Goal: Check status: Check status

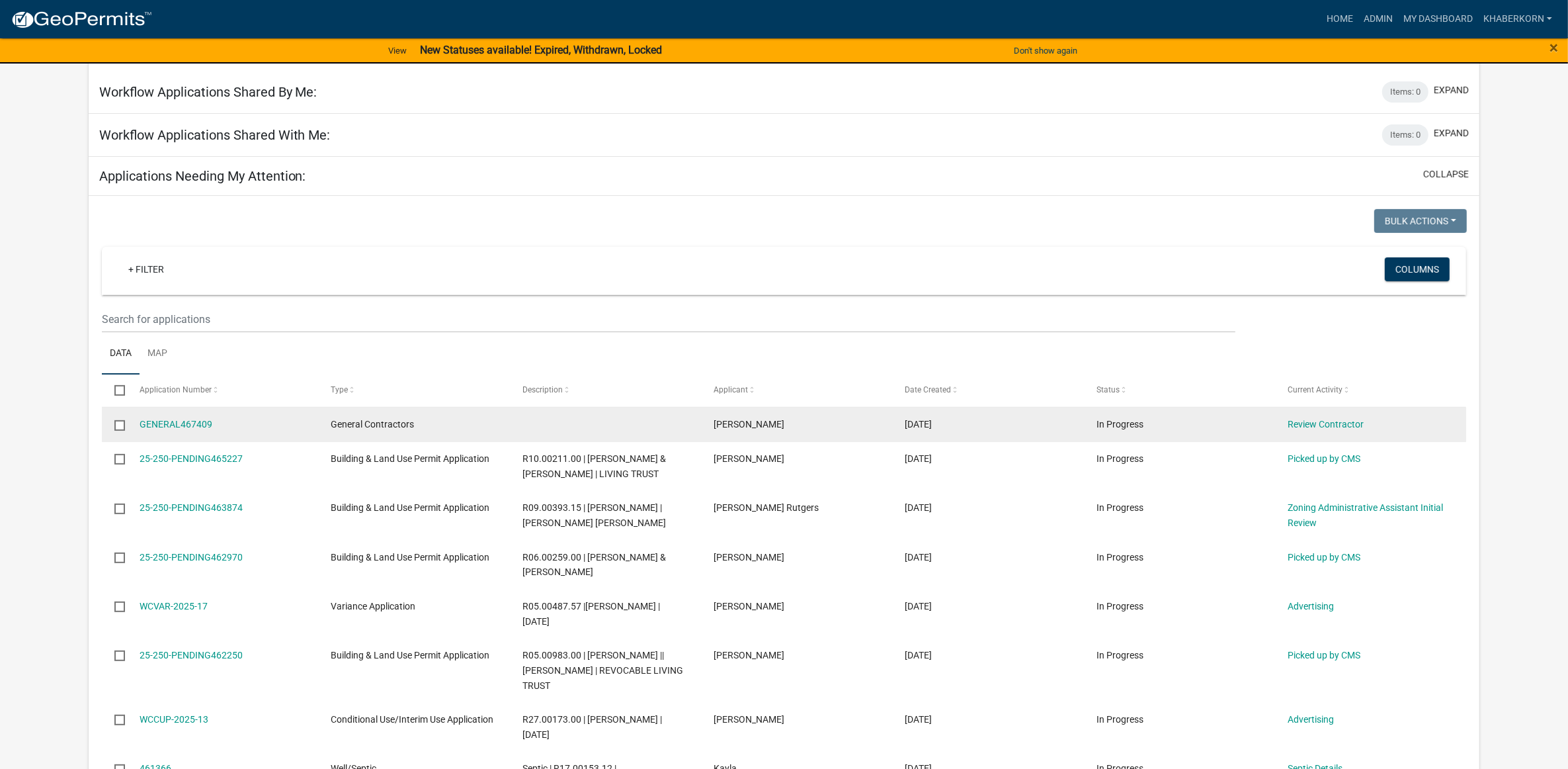
scroll to position [496, 0]
click at [1341, 426] on link "Review Contractor" at bounding box center [1326, 421] width 76 height 11
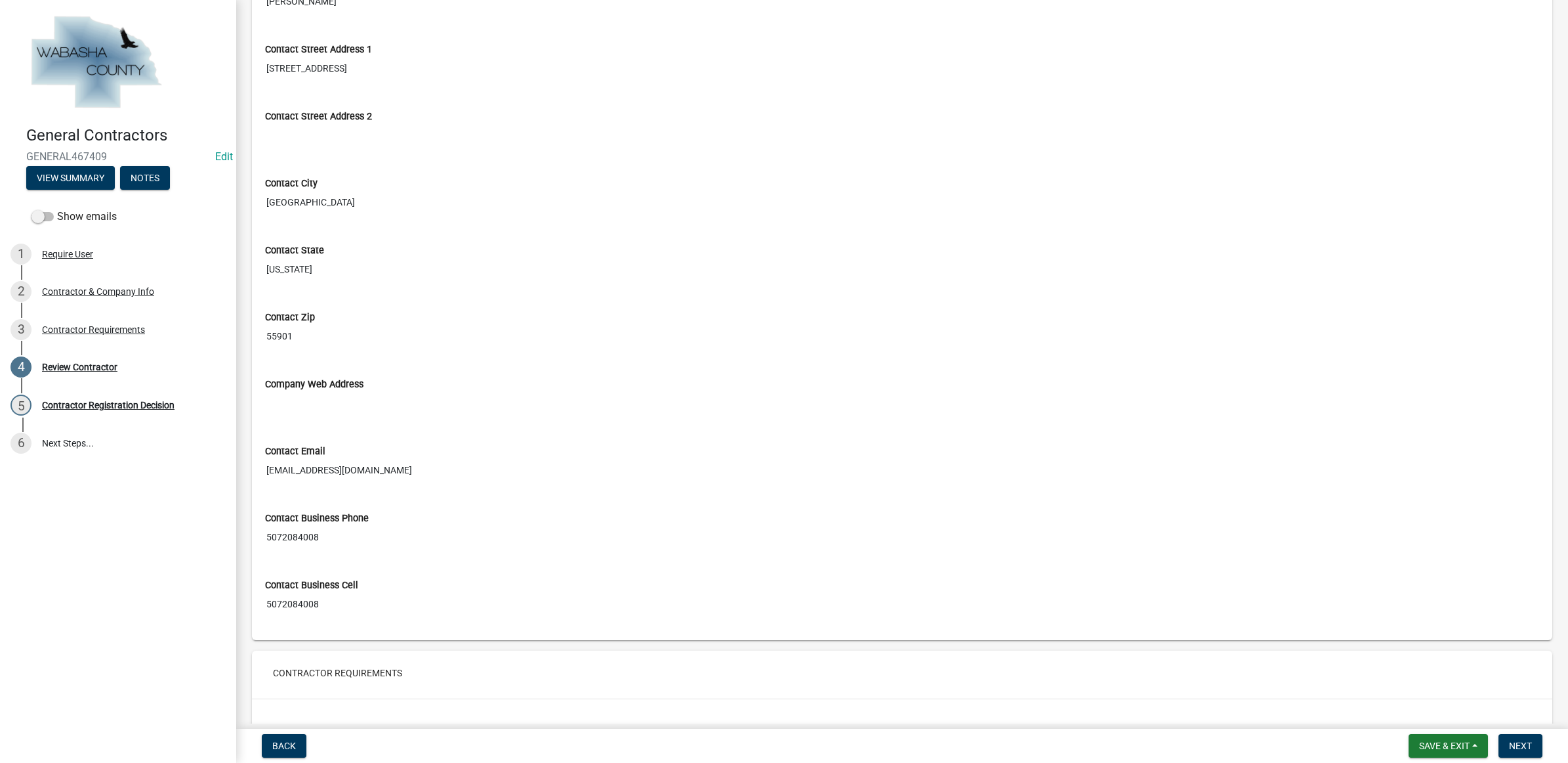
scroll to position [622, 0]
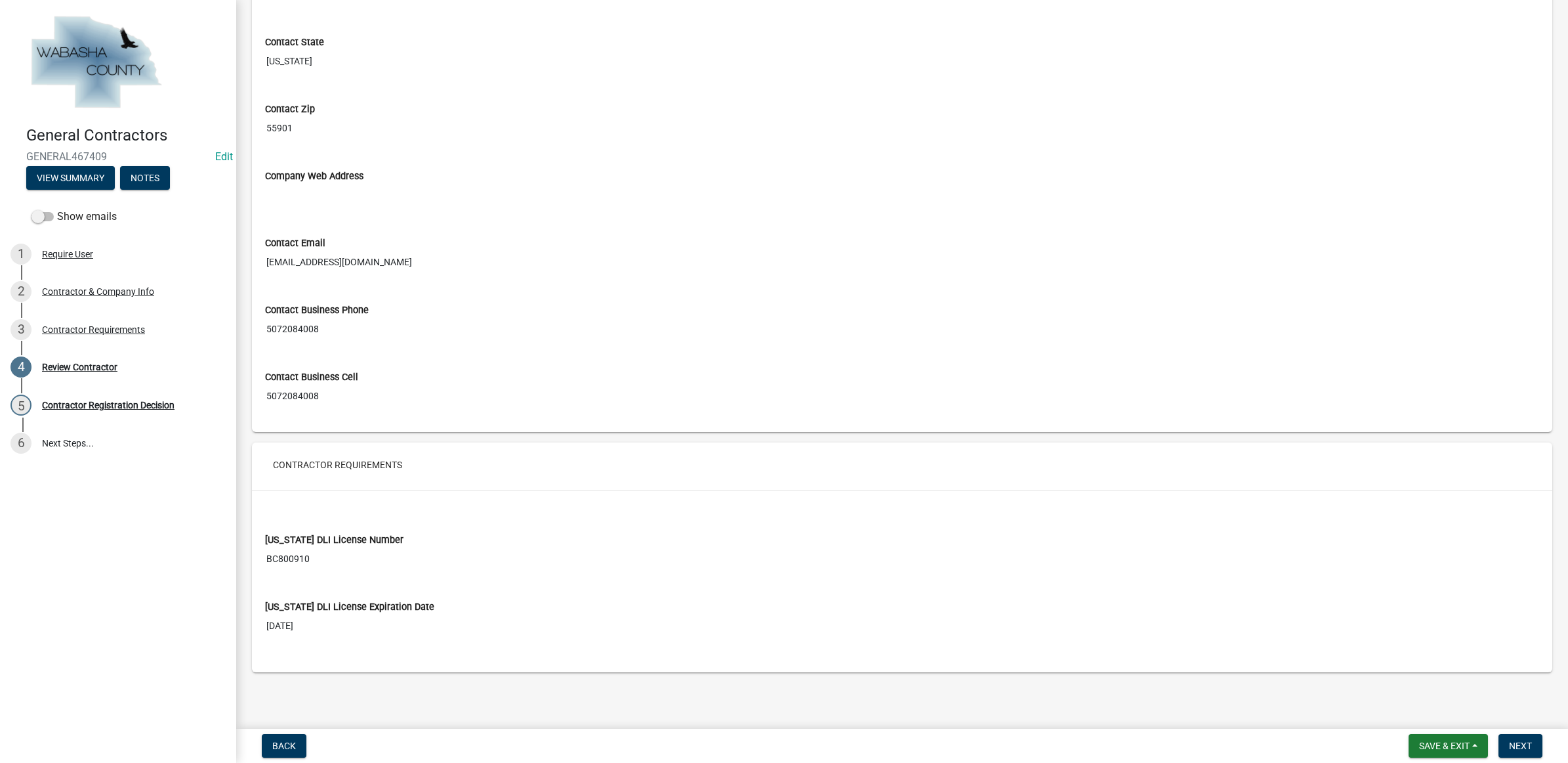
click at [277, 563] on input "BC800910" at bounding box center [902, 559] width 1274 height 24
drag, startPoint x: 277, startPoint y: 563, endPoint x: 286, endPoint y: 557, distance: 10.8
click at [1527, 749] on span "Next" at bounding box center [1520, 746] width 23 height 11
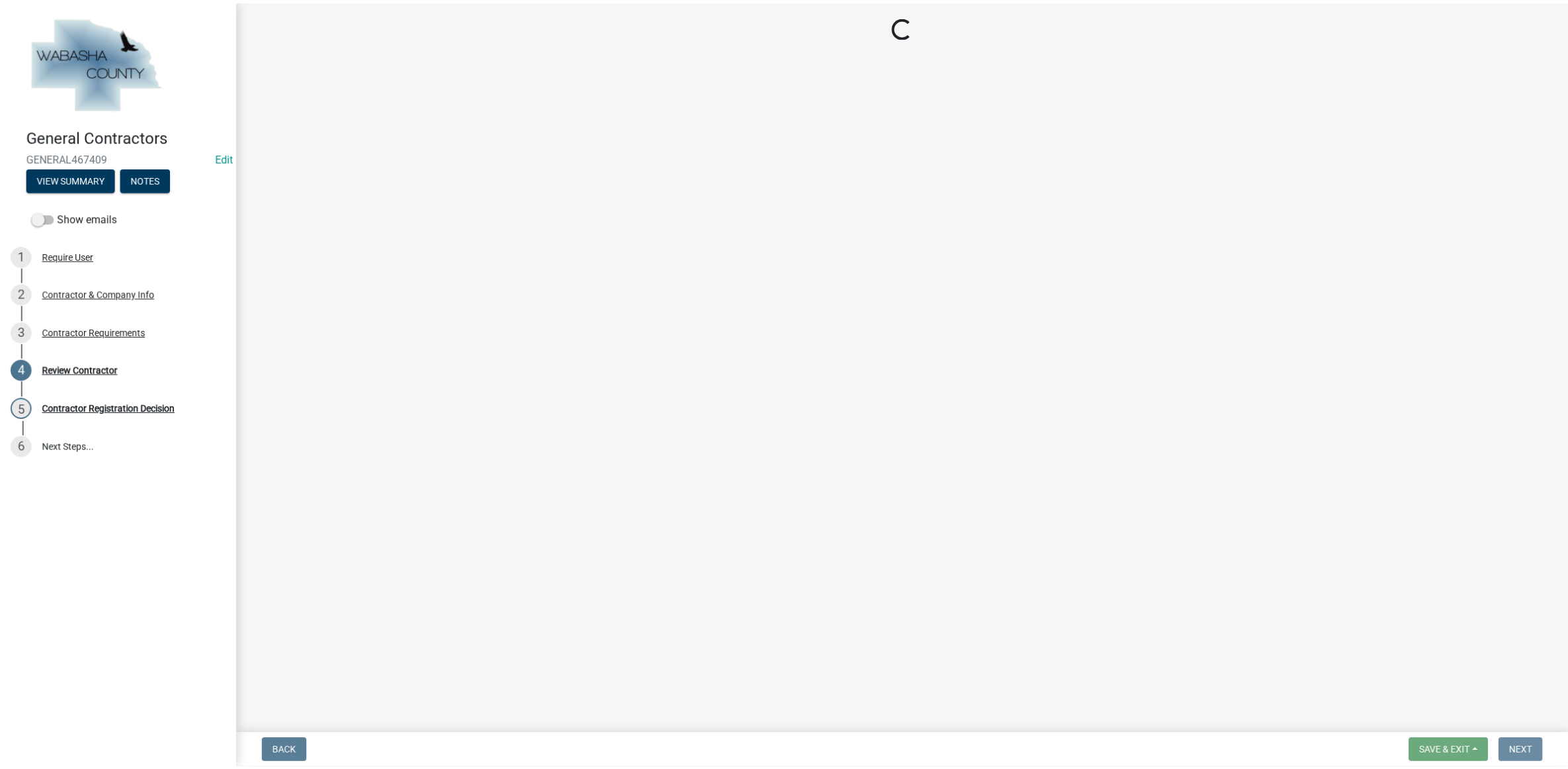
scroll to position [0, 0]
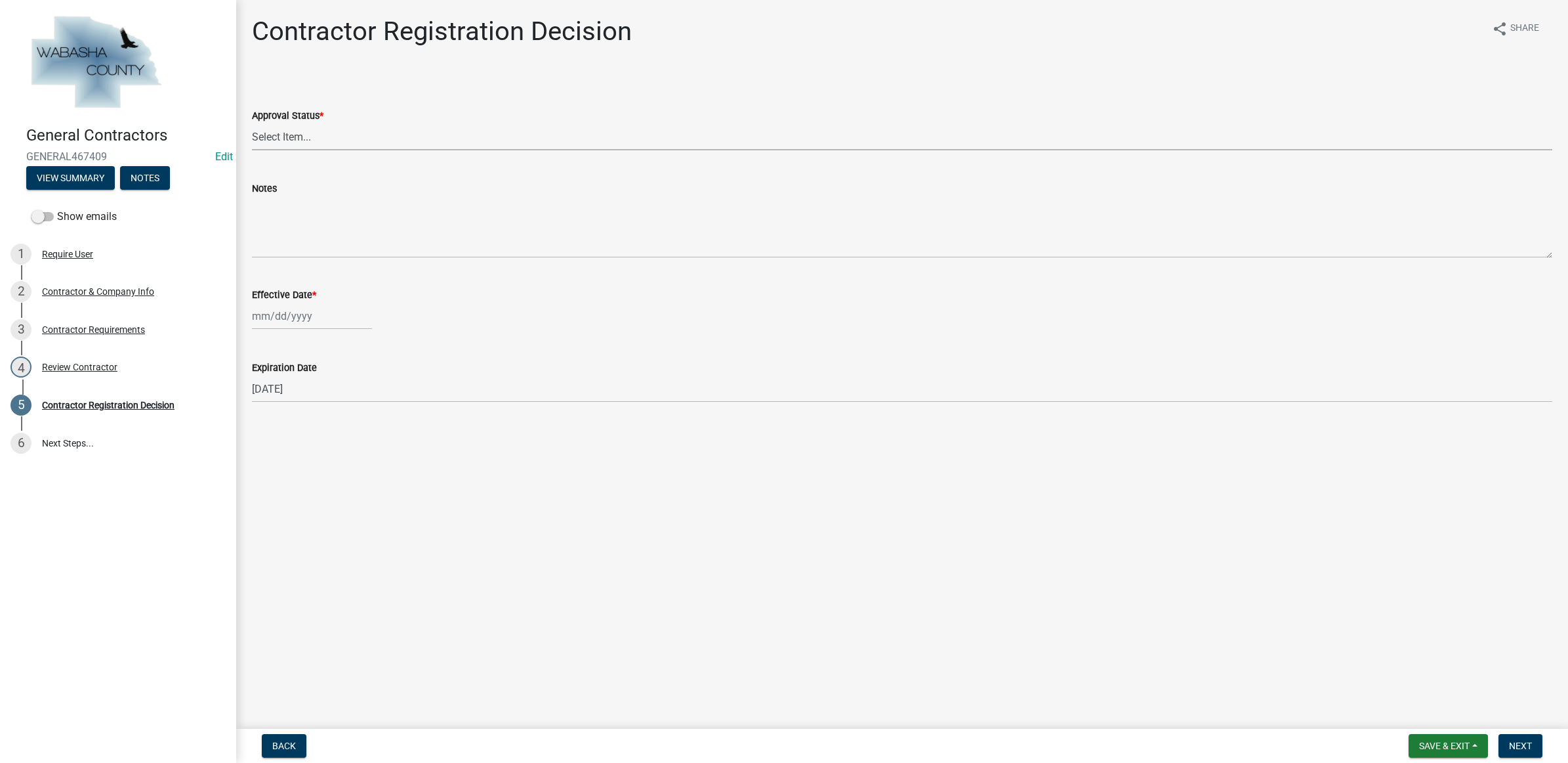
click at [299, 133] on select "Select Item... Approved Denied" at bounding box center [901, 137] width 1300 height 27
click at [252, 124] on select "Select Item... Approved Denied" at bounding box center [901, 137] width 1300 height 27
select select "4b86b809-39dd-4c68-9f3d-fdb3e7050482"
click at [289, 315] on div at bounding box center [311, 316] width 120 height 27
select select "8"
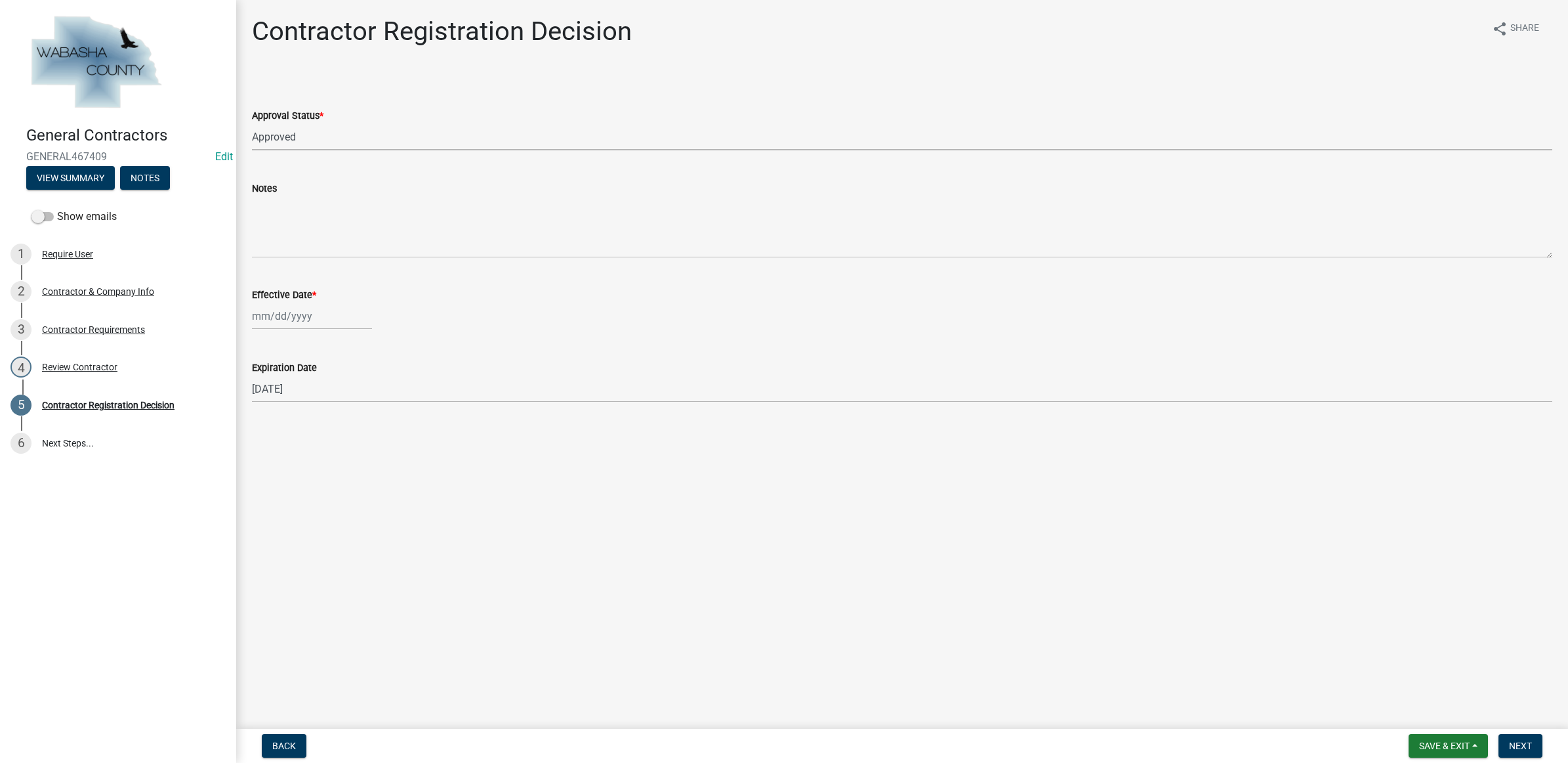
select select "2025"
click at [325, 450] on div "21" at bounding box center [328, 449] width 21 height 21
type input "[DATE]"
click at [1538, 736] on button "Next" at bounding box center [1520, 746] width 44 height 24
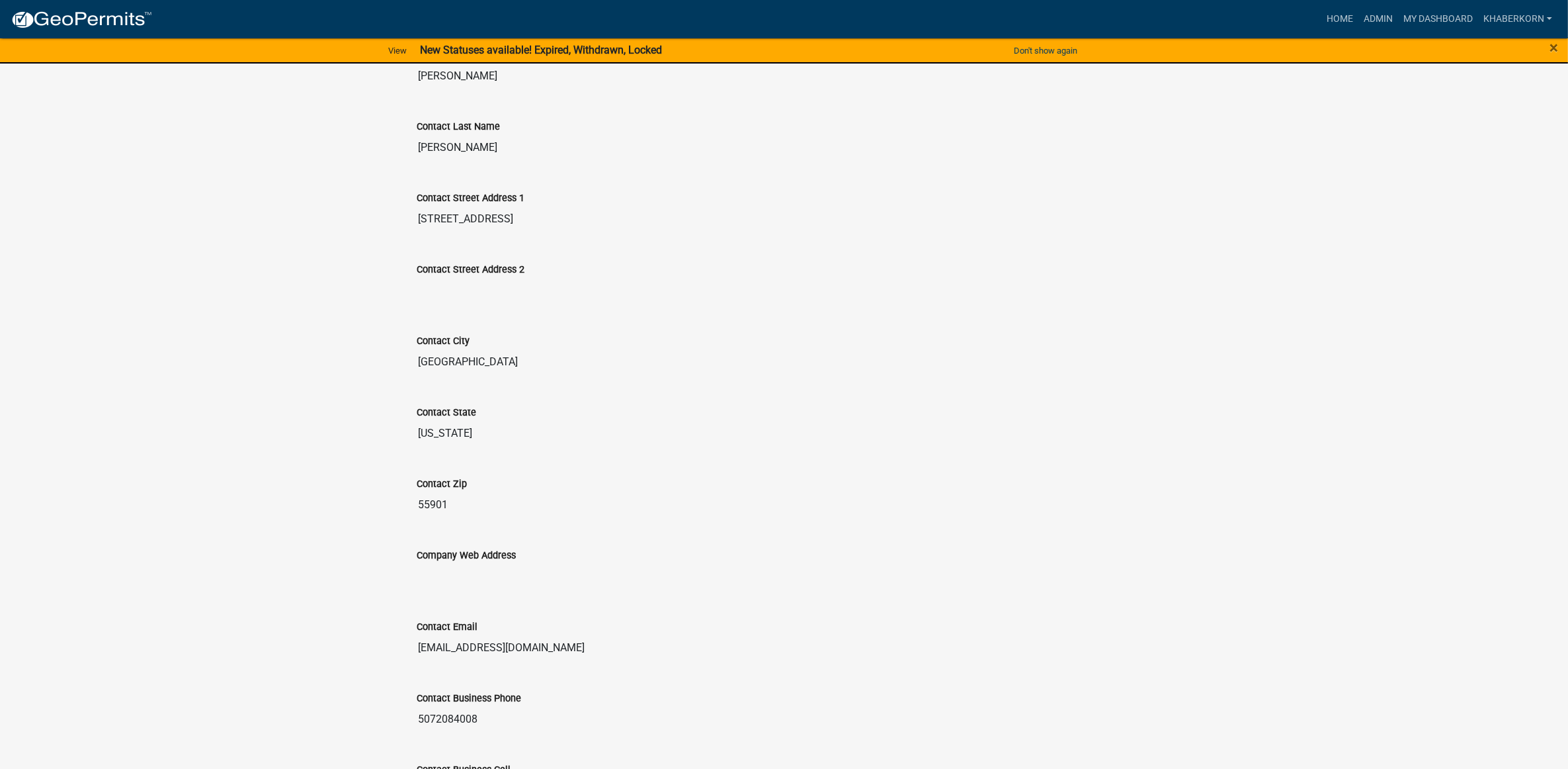
scroll to position [435, 0]
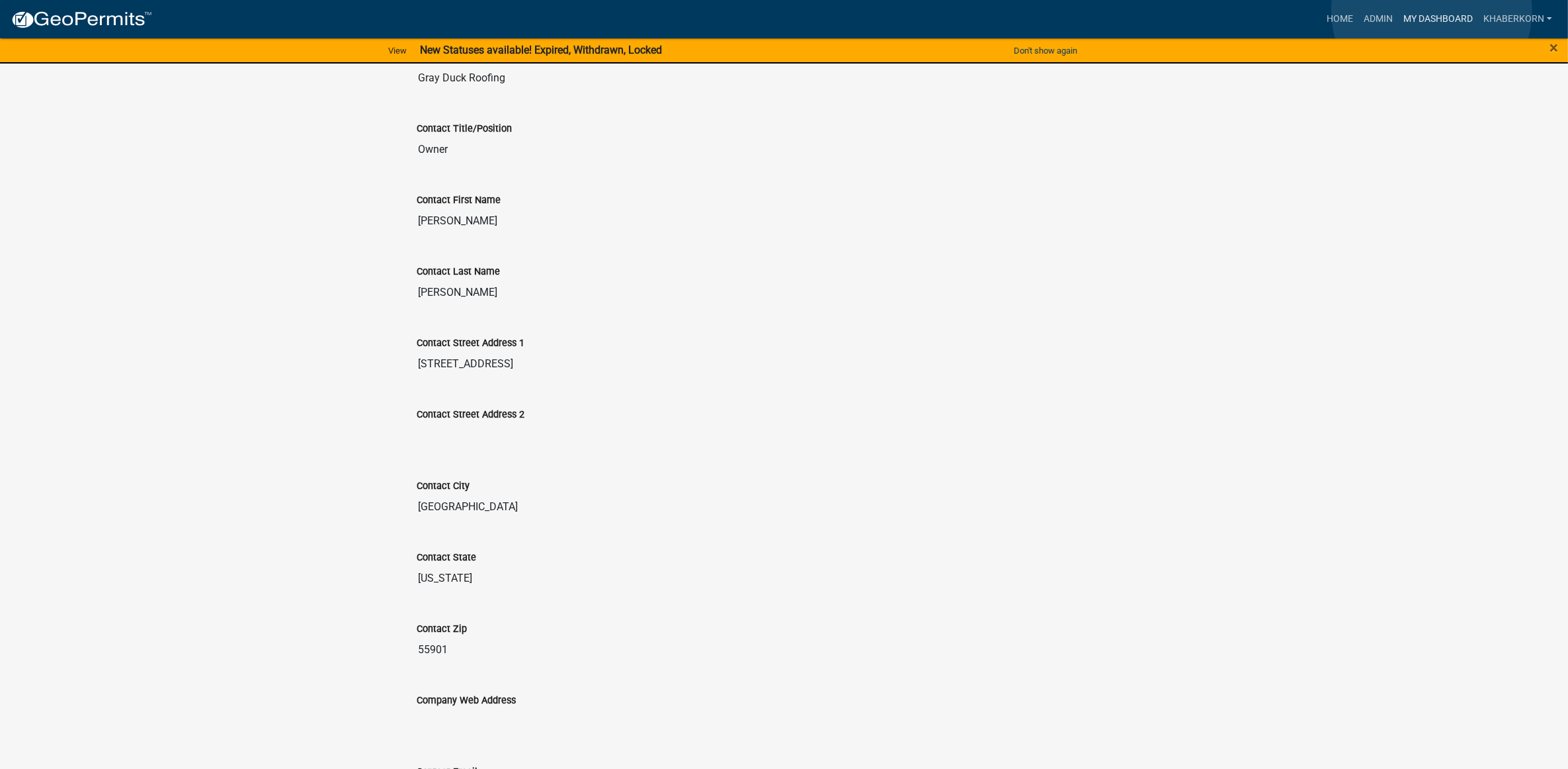
click at [1432, 11] on link "My Dashboard" at bounding box center [1438, 19] width 80 height 25
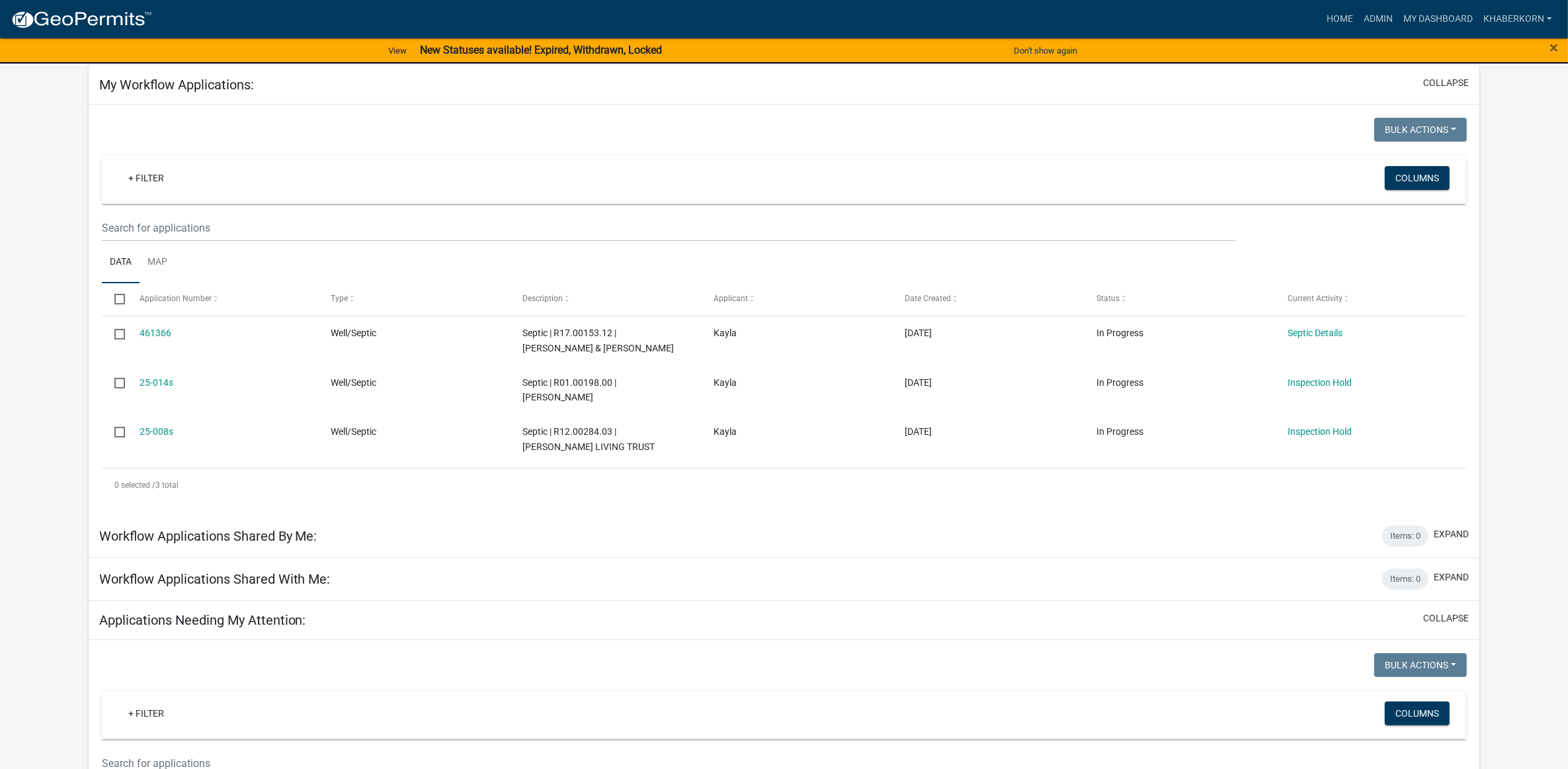
scroll to position [83, 0]
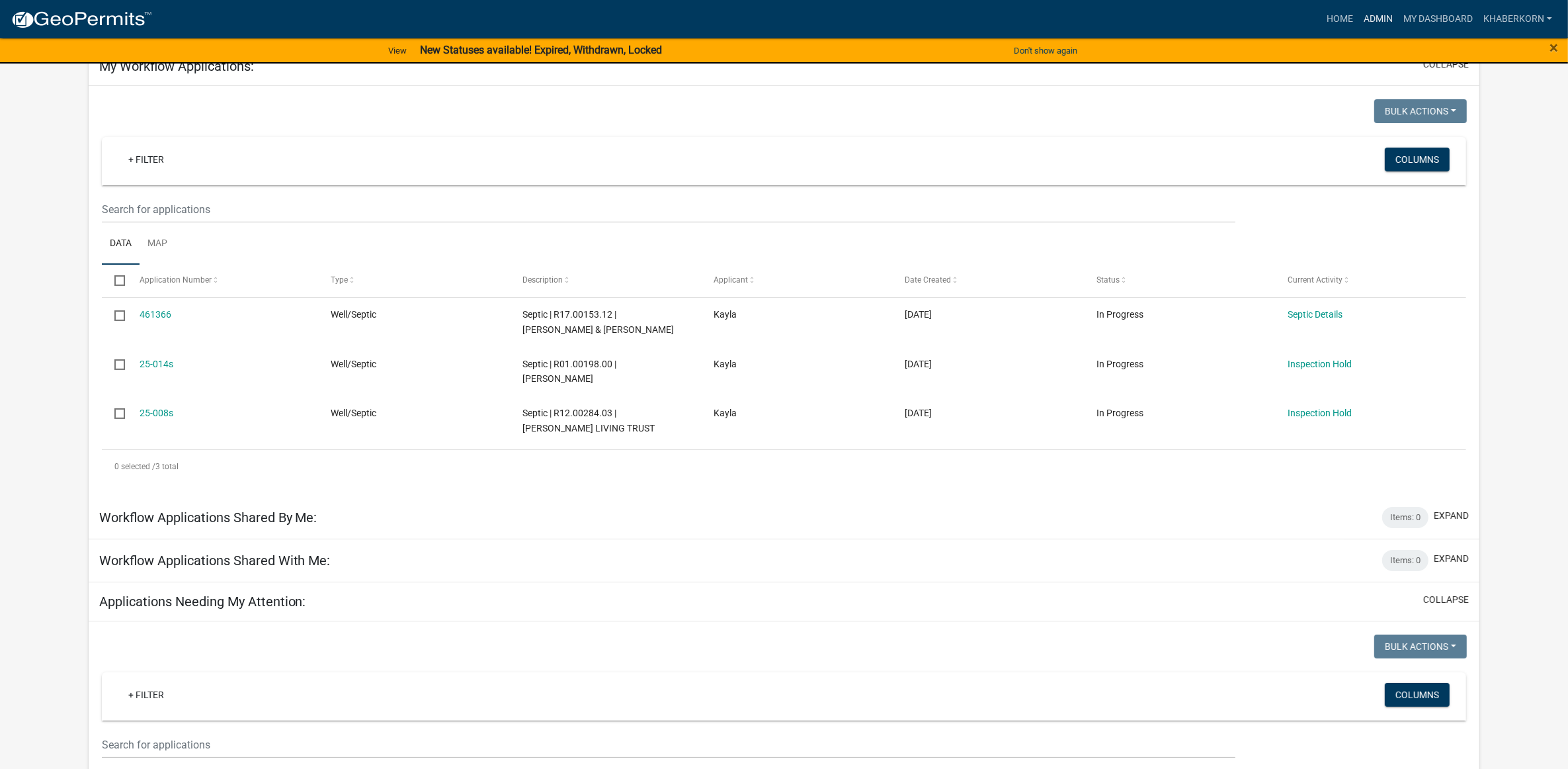
click at [1370, 14] on link "Admin" at bounding box center [1378, 19] width 40 height 25
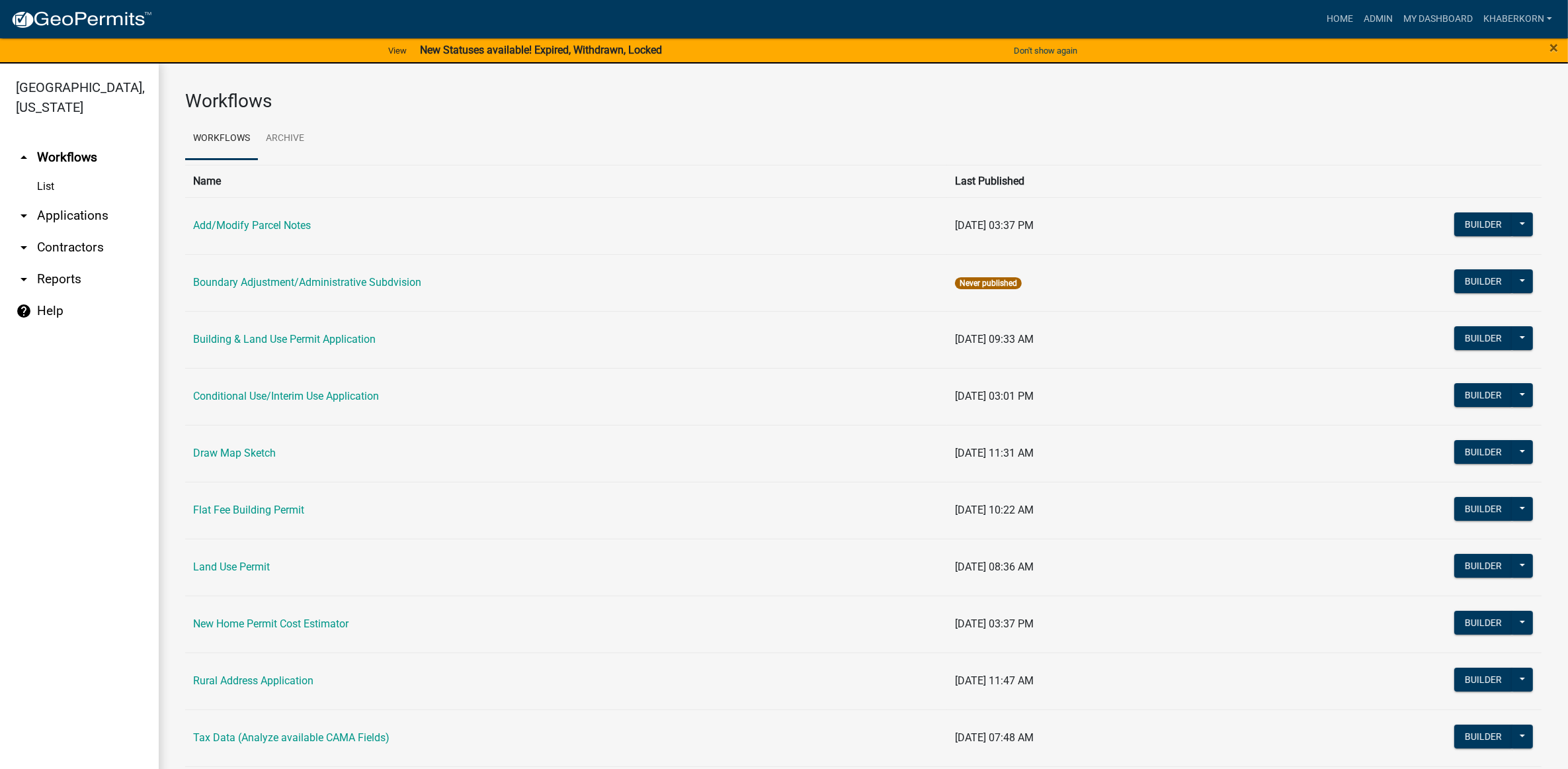
click at [31, 213] on icon "arrow_drop_down" at bounding box center [23, 215] width 16 height 16
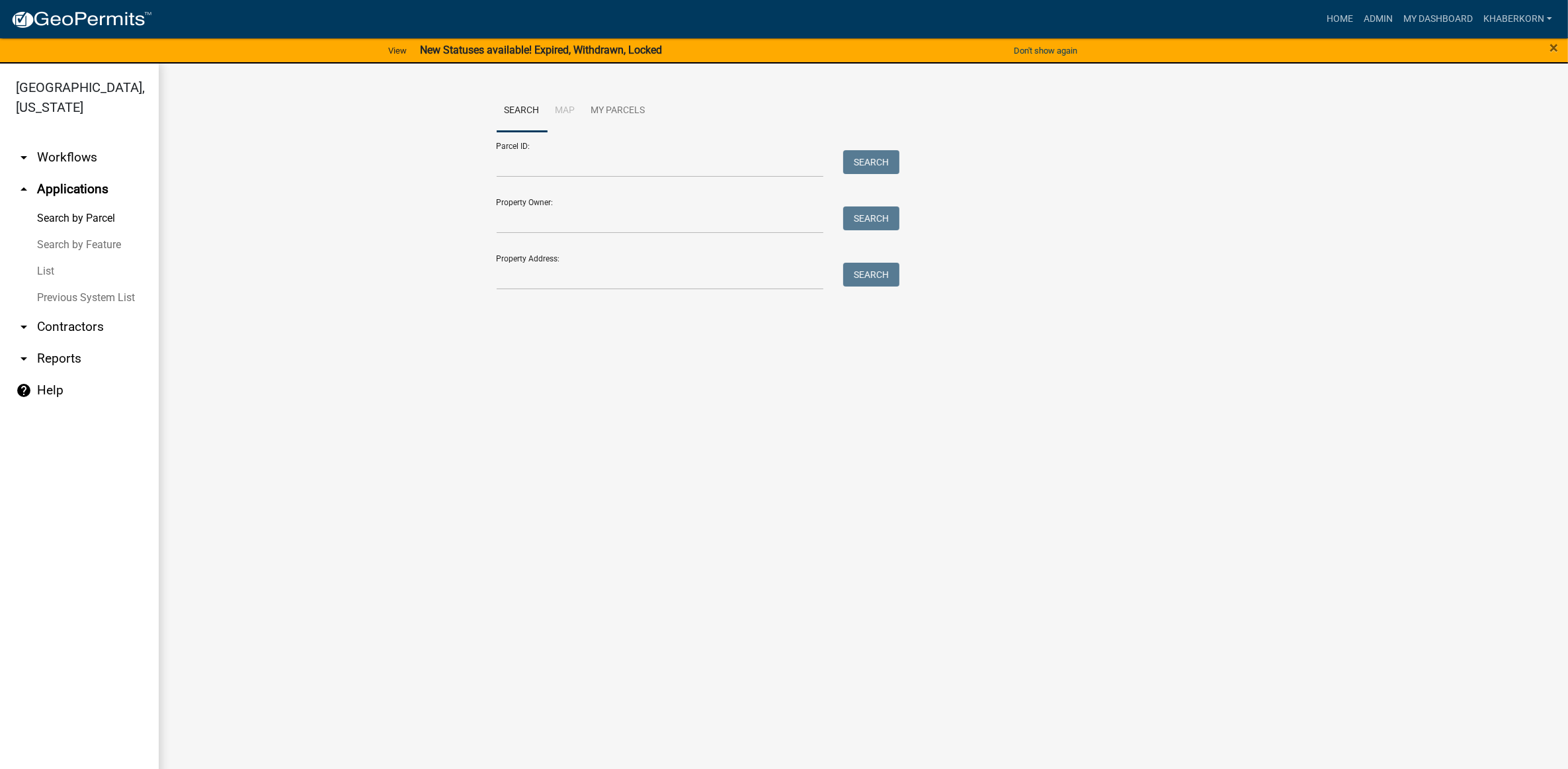
click at [24, 187] on icon "arrow_drop_up" at bounding box center [23, 189] width 16 height 16
click at [524, 160] on input "Parcel ID:" at bounding box center [660, 164] width 328 height 27
click at [527, 169] on input "R" at bounding box center [660, 164] width 328 height 27
click at [551, 162] on input "R02.002830.00" at bounding box center [660, 164] width 328 height 27
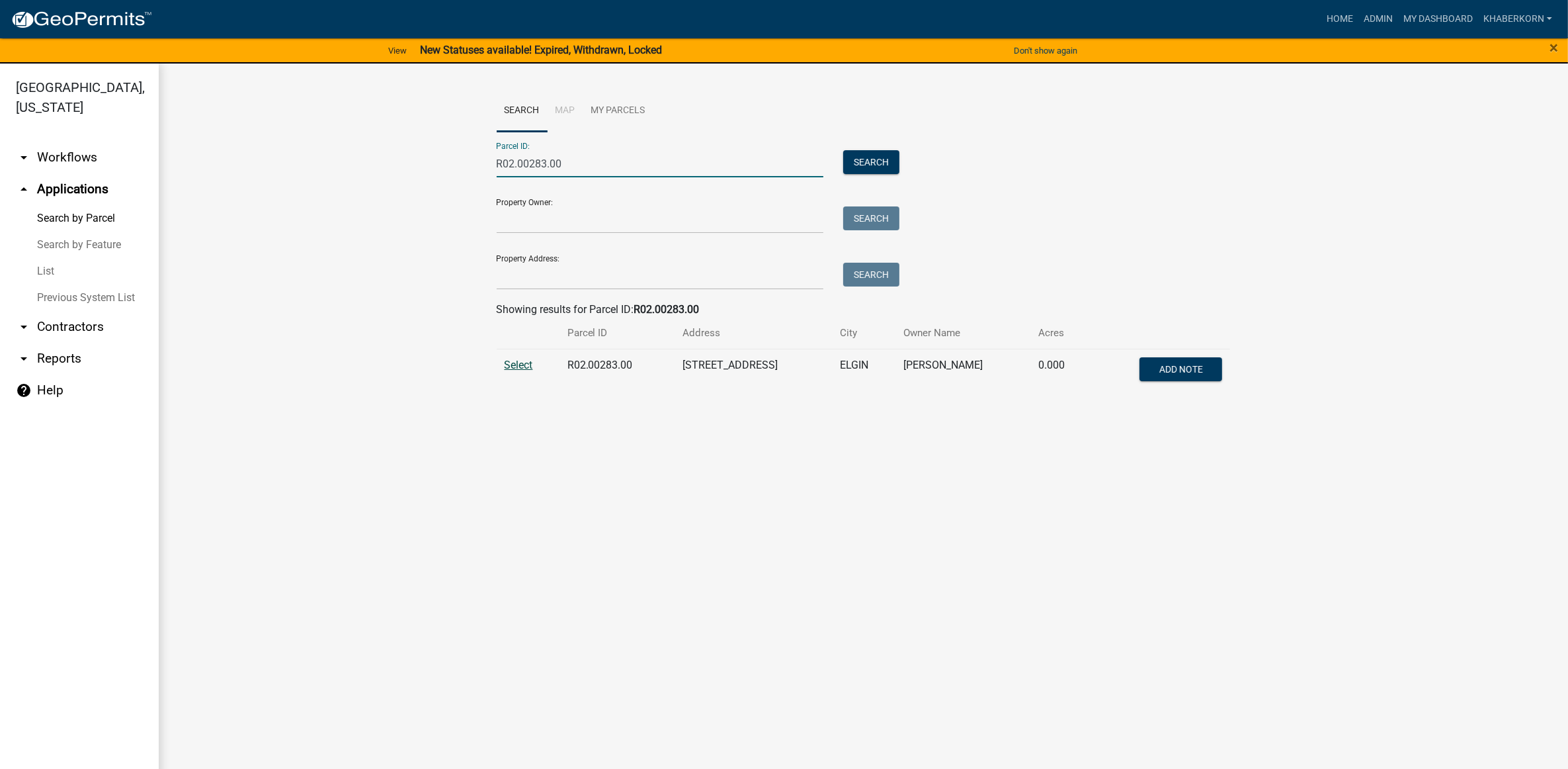
type input "R02.00283.00"
click at [528, 369] on span "Select" at bounding box center [519, 365] width 28 height 13
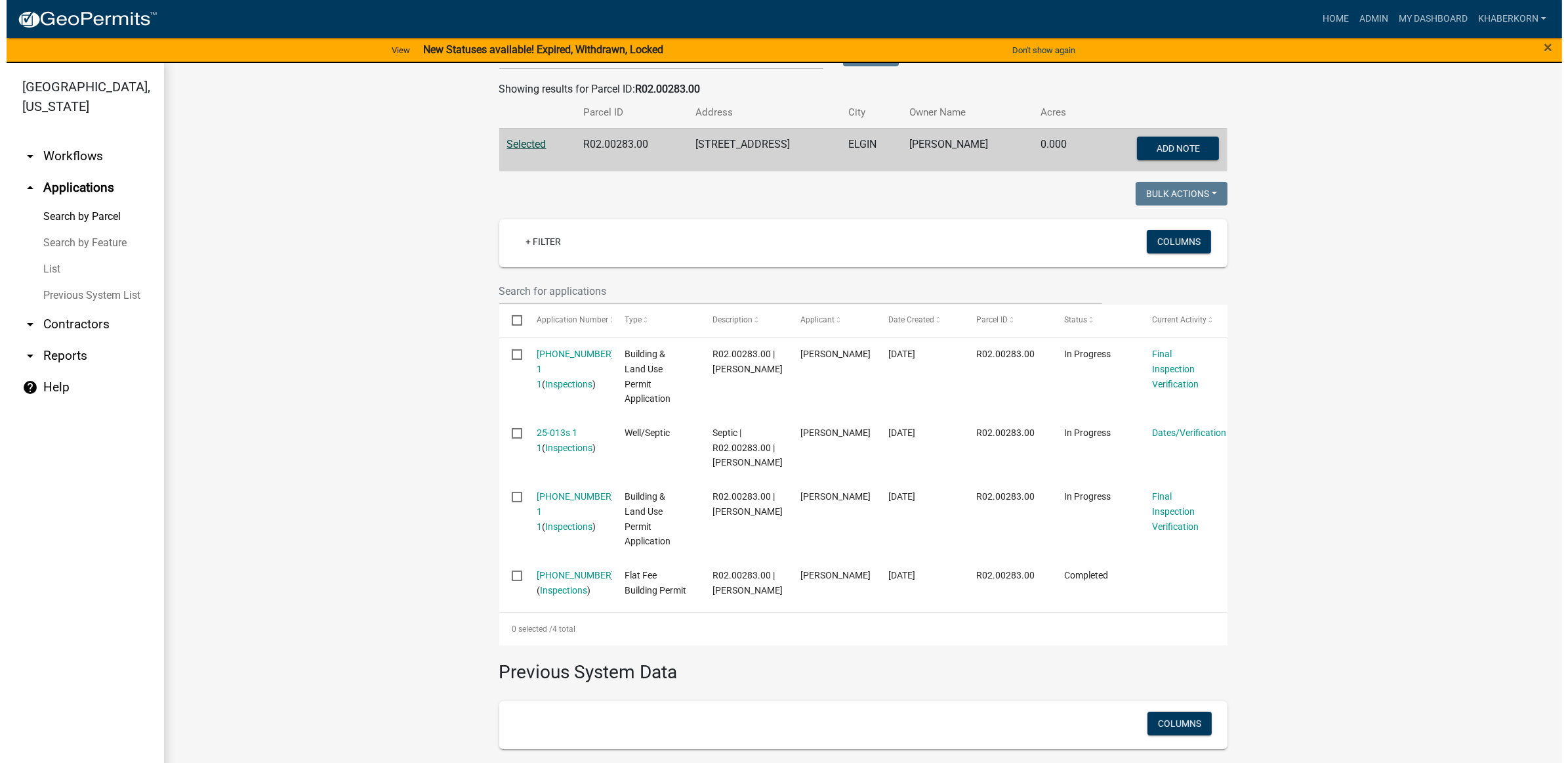
scroll to position [246, 0]
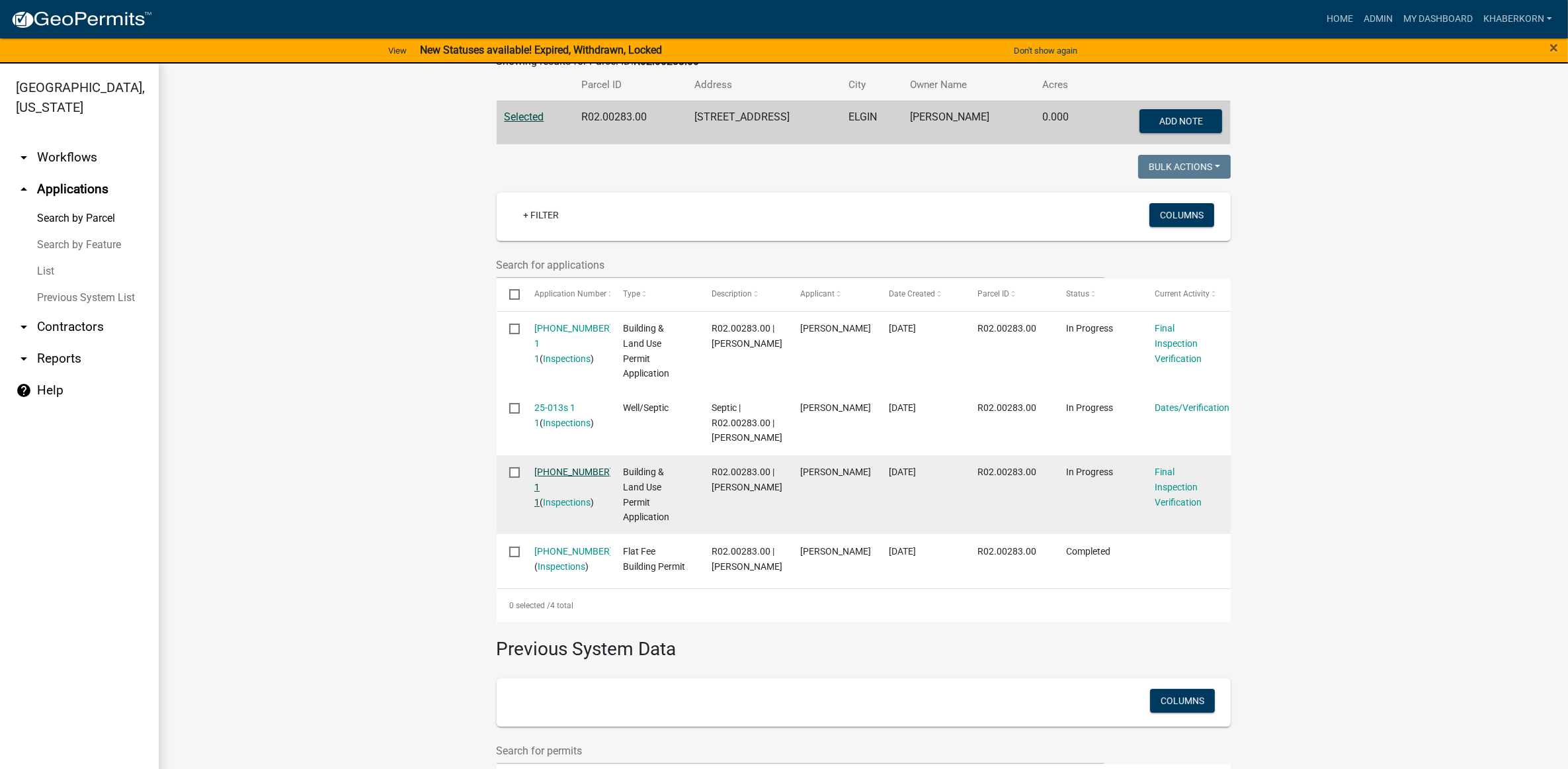
click at [553, 483] on link "[PHONE_NUMBER] 1 1" at bounding box center [573, 487] width 78 height 41
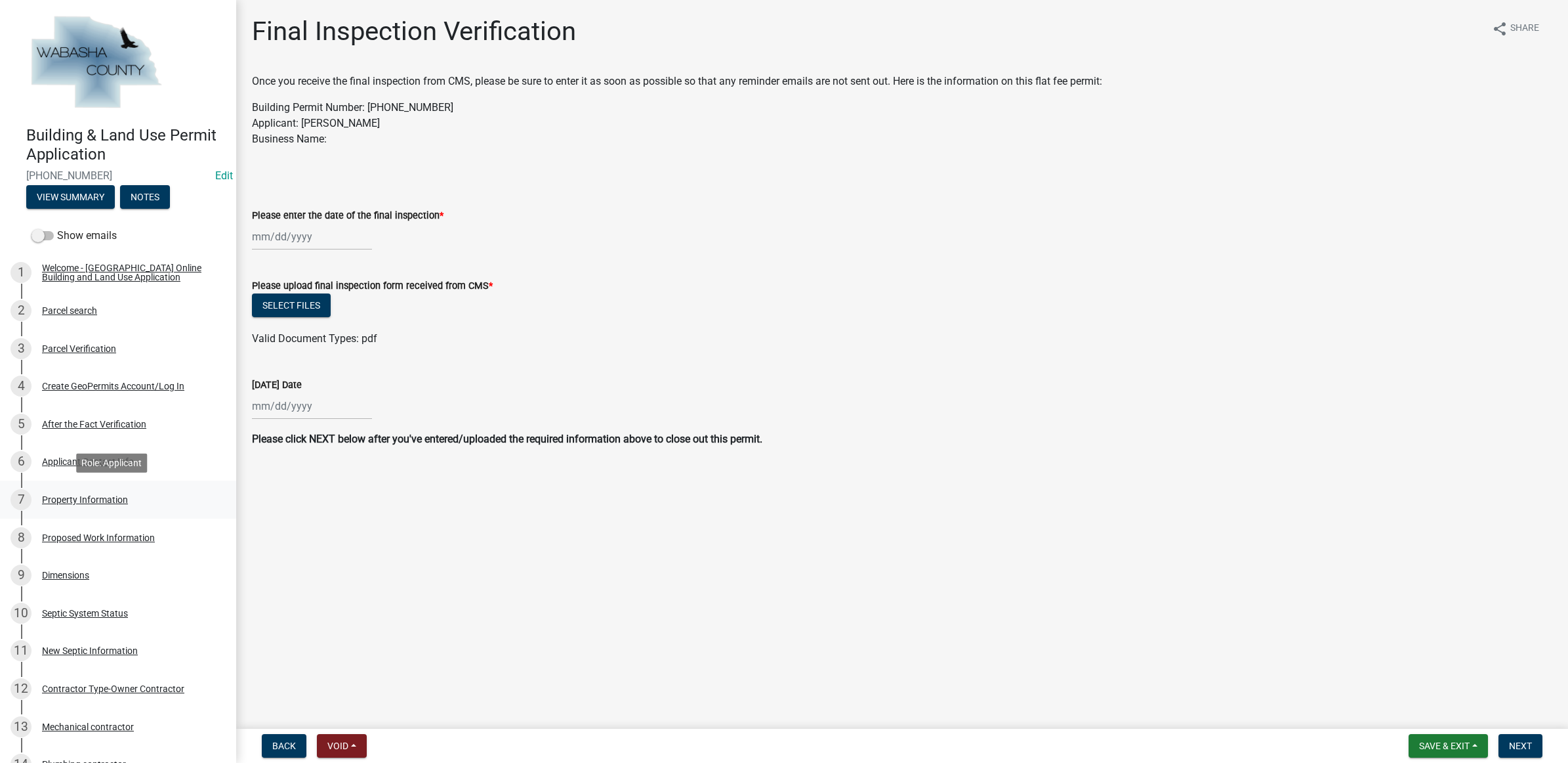
click at [69, 500] on div "Property Information" at bounding box center [85, 500] width 86 height 9
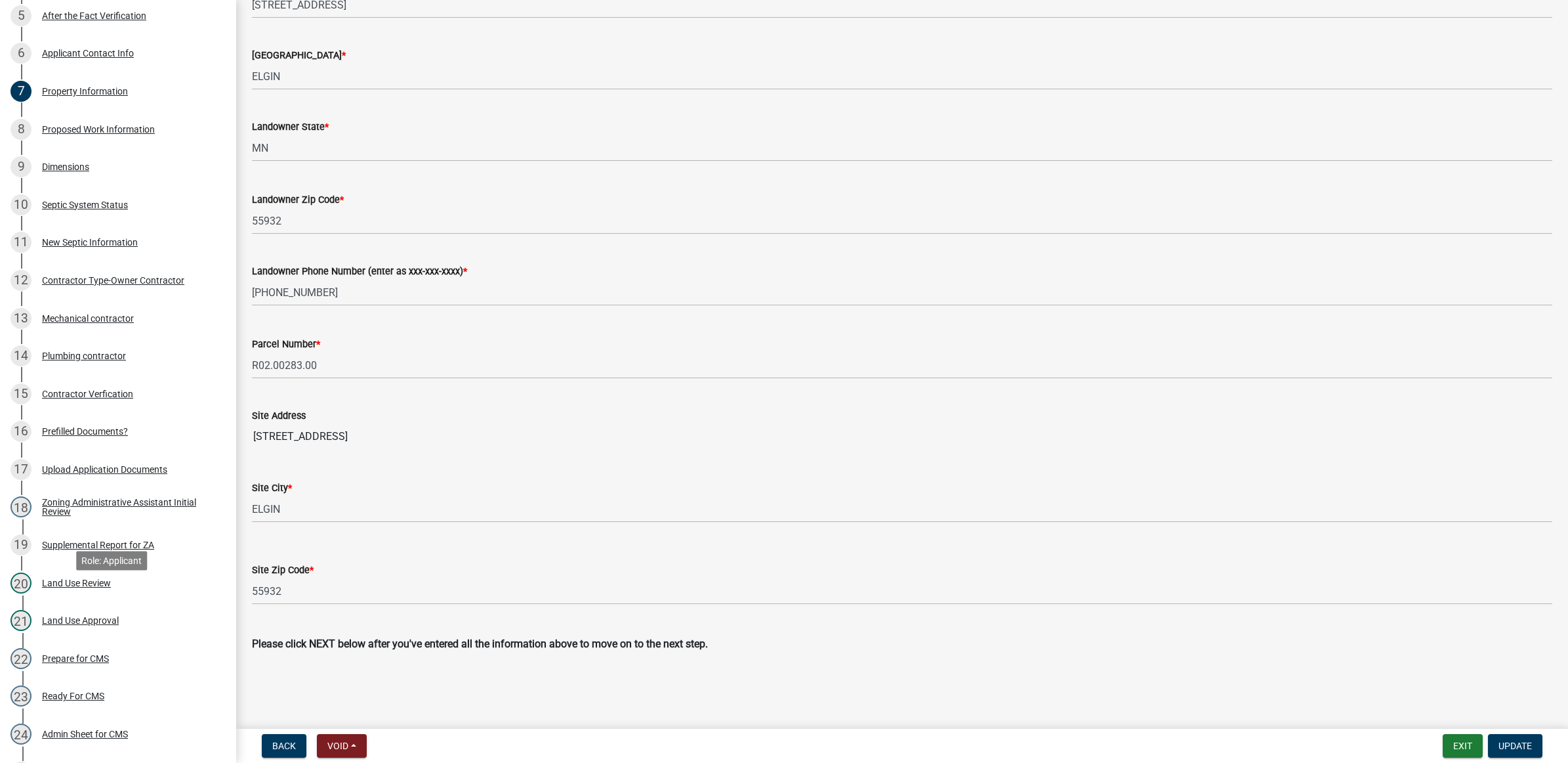
scroll to position [326, 0]
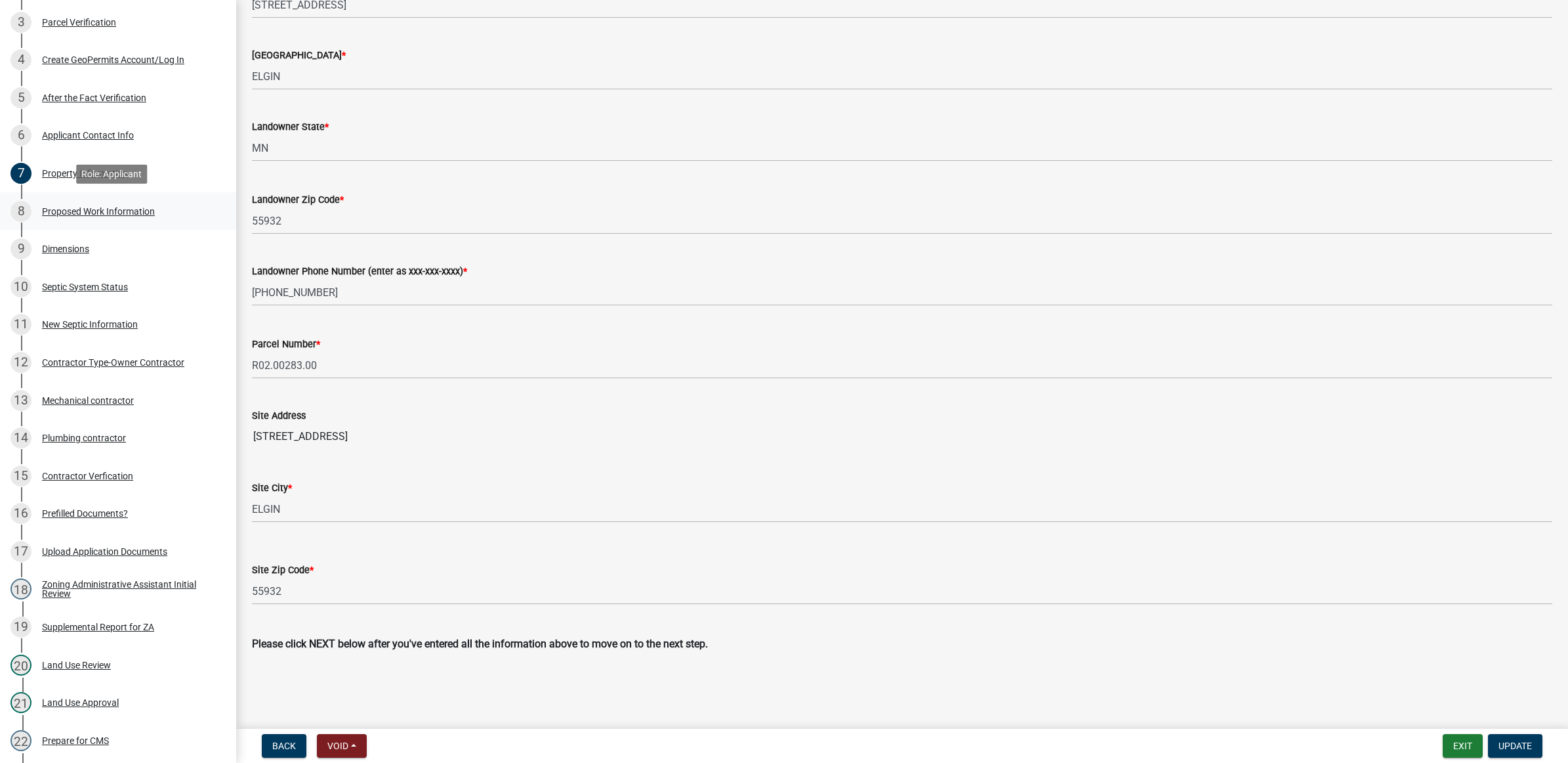
click at [72, 218] on div "8 Proposed Work Information" at bounding box center [113, 211] width 205 height 21
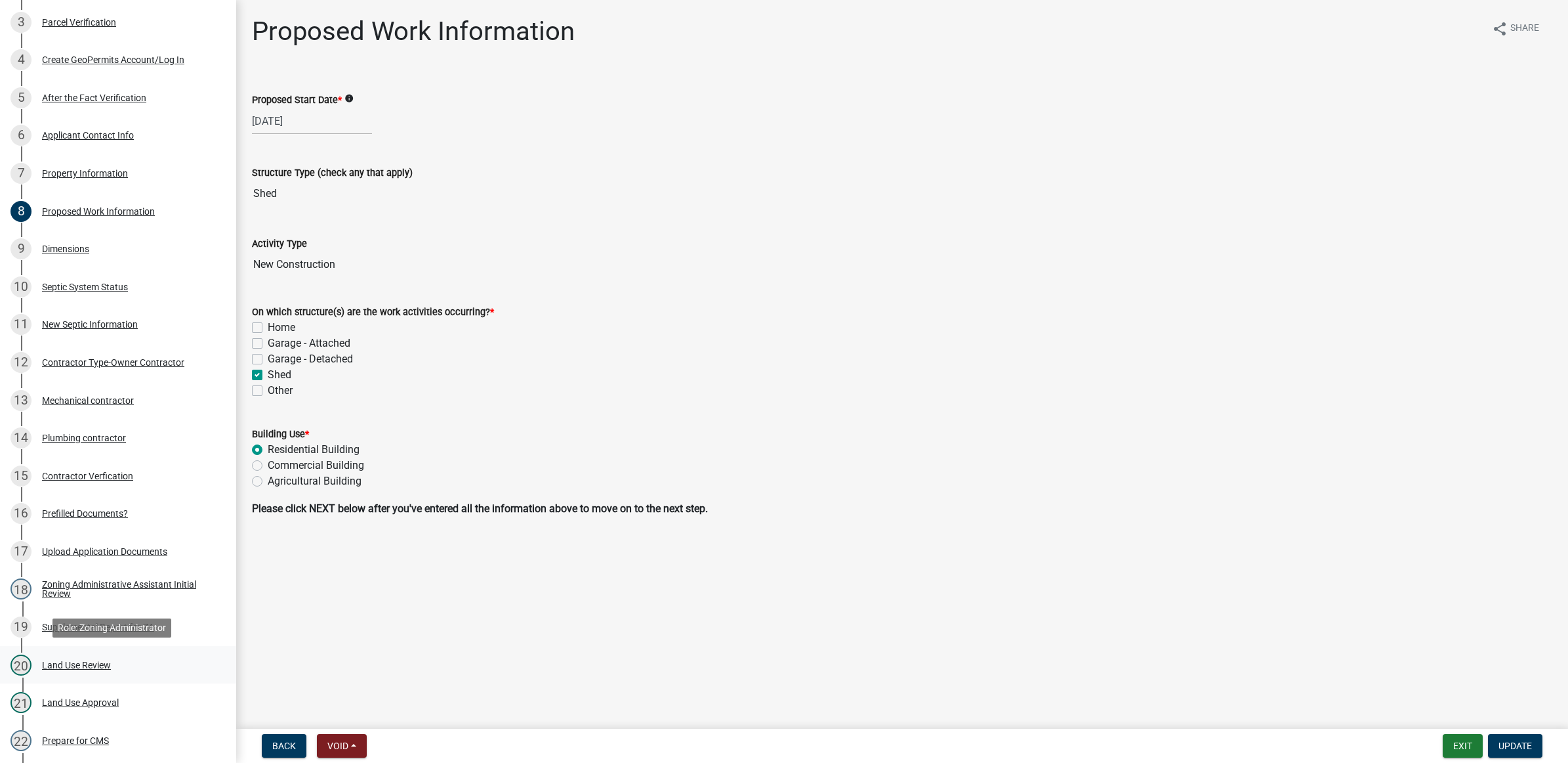
click at [87, 668] on div "Land Use Review" at bounding box center [77, 665] width 69 height 9
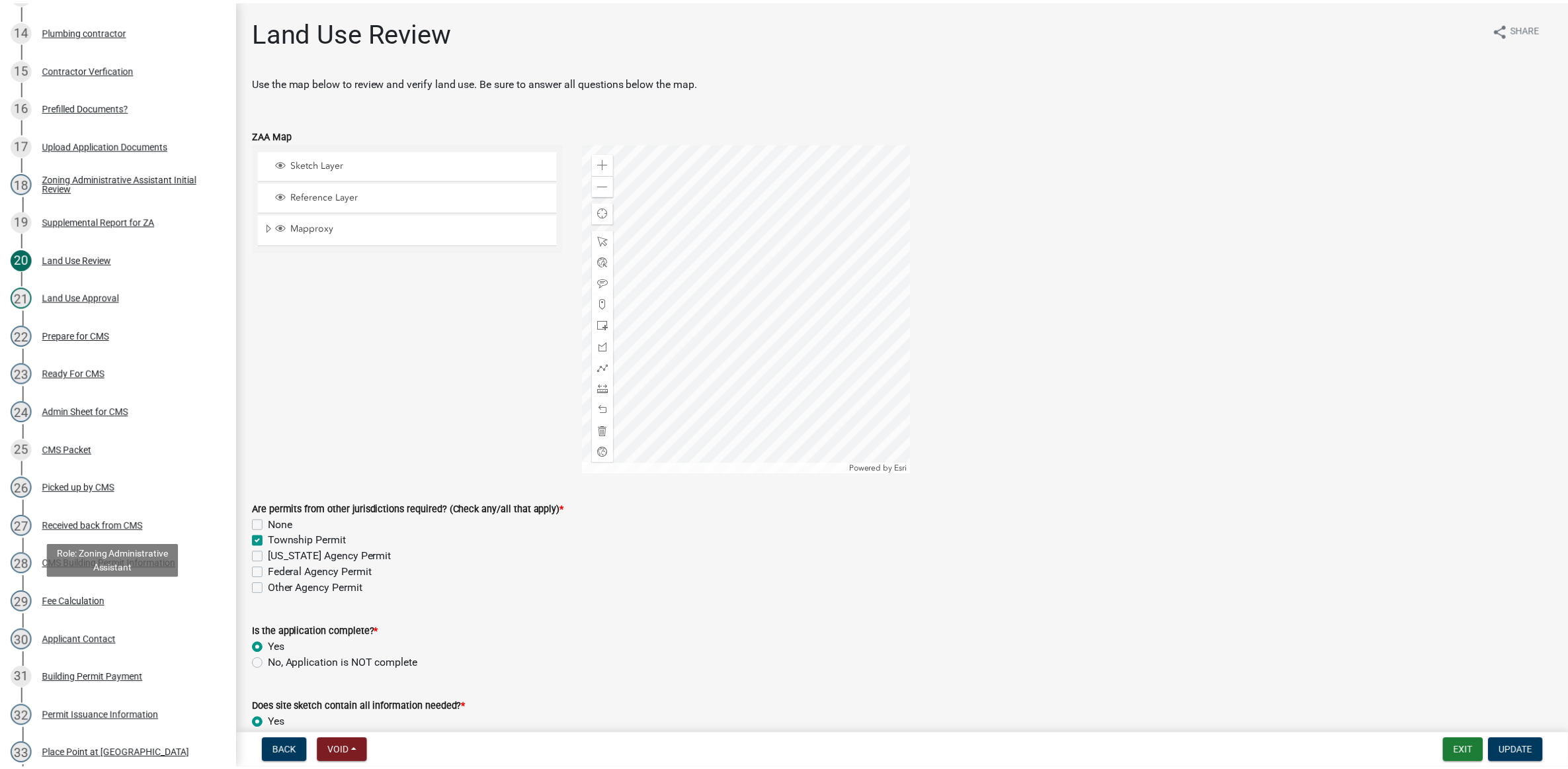
scroll to position [825, 0]
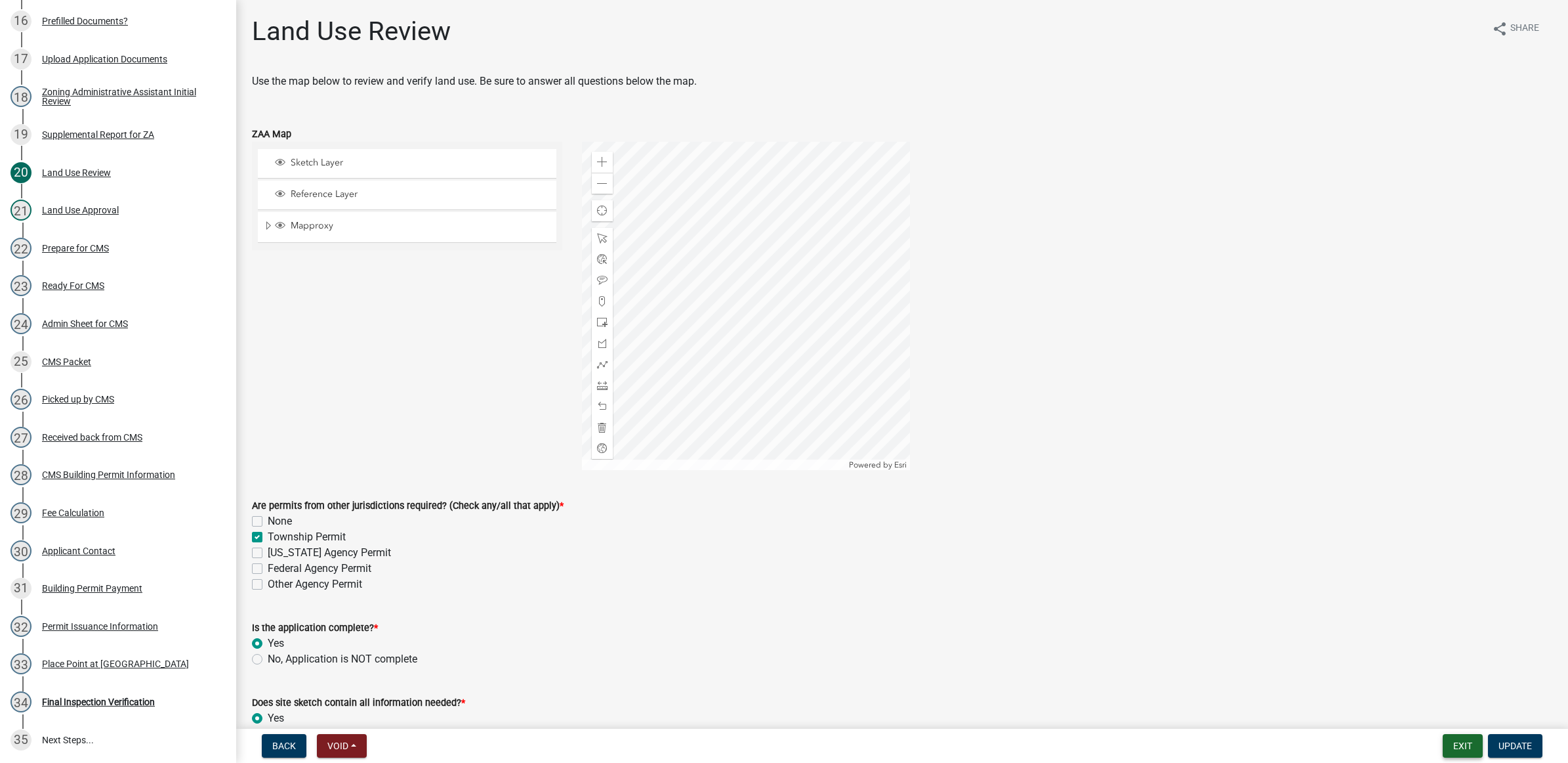
click at [1464, 744] on button "Exit" at bounding box center [1463, 746] width 40 height 24
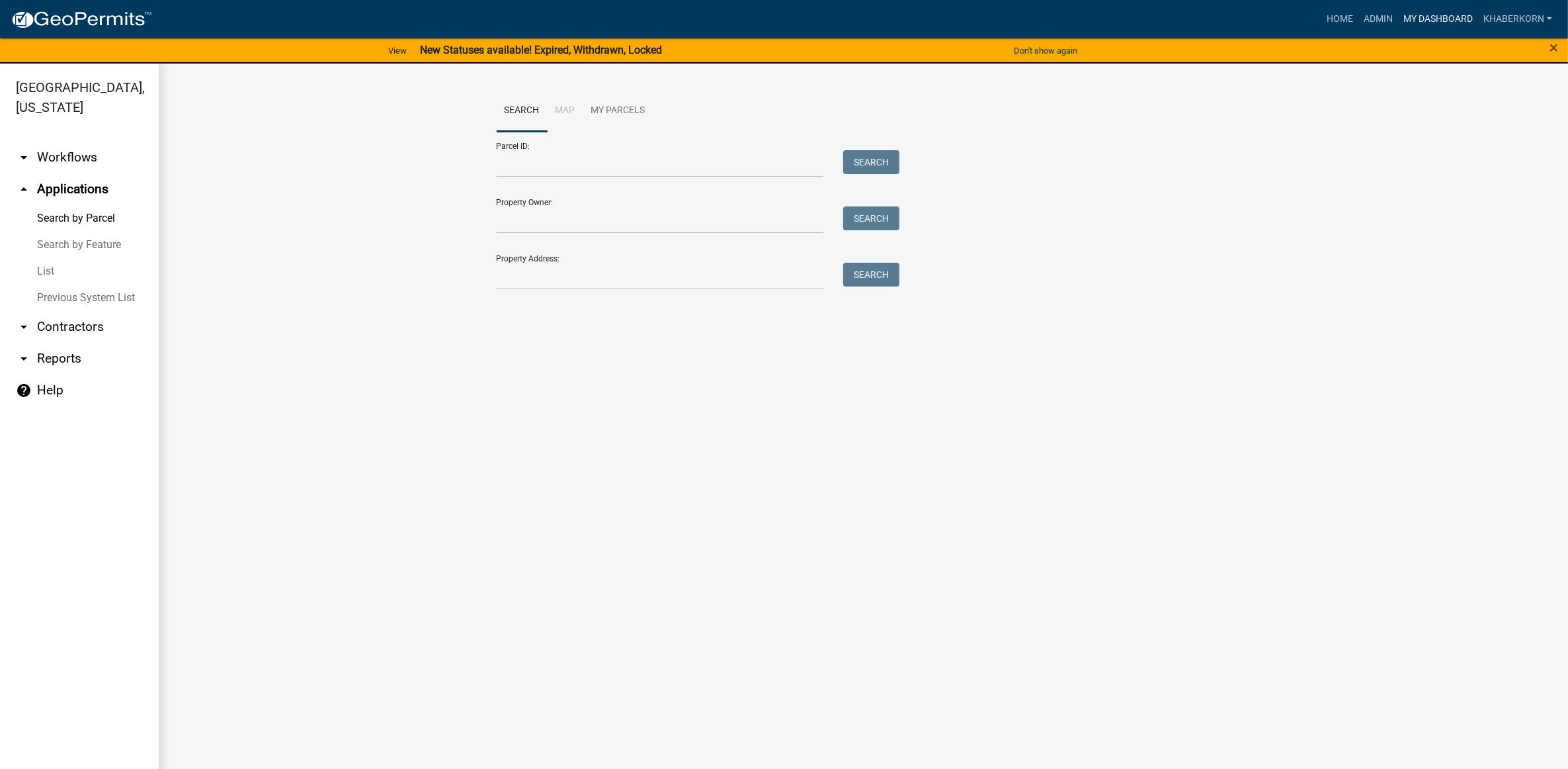
click at [1424, 10] on link "My Dashboard" at bounding box center [1438, 19] width 80 height 25
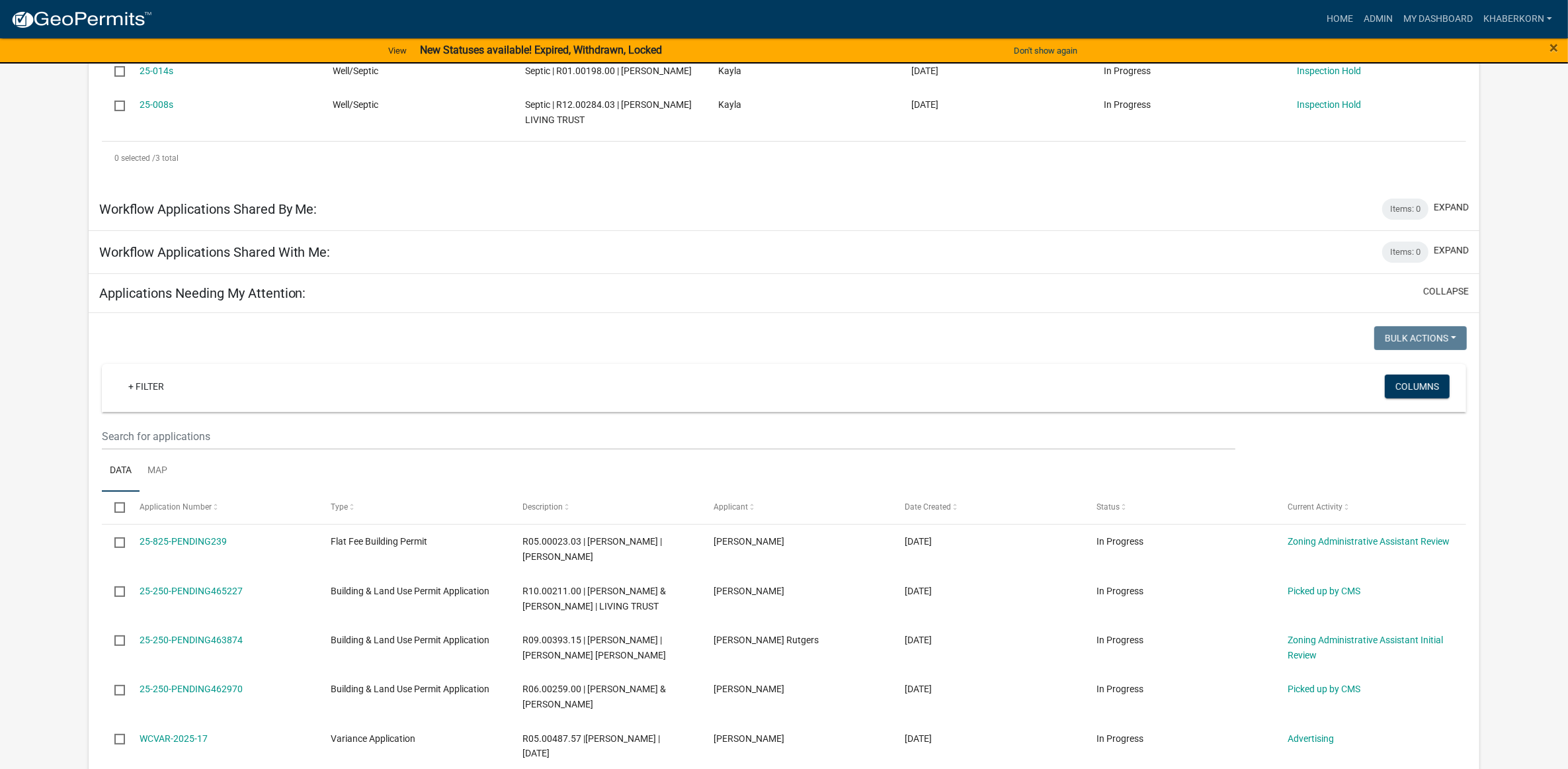
scroll to position [496, 0]
